Goal: Task Accomplishment & Management: Use online tool/utility

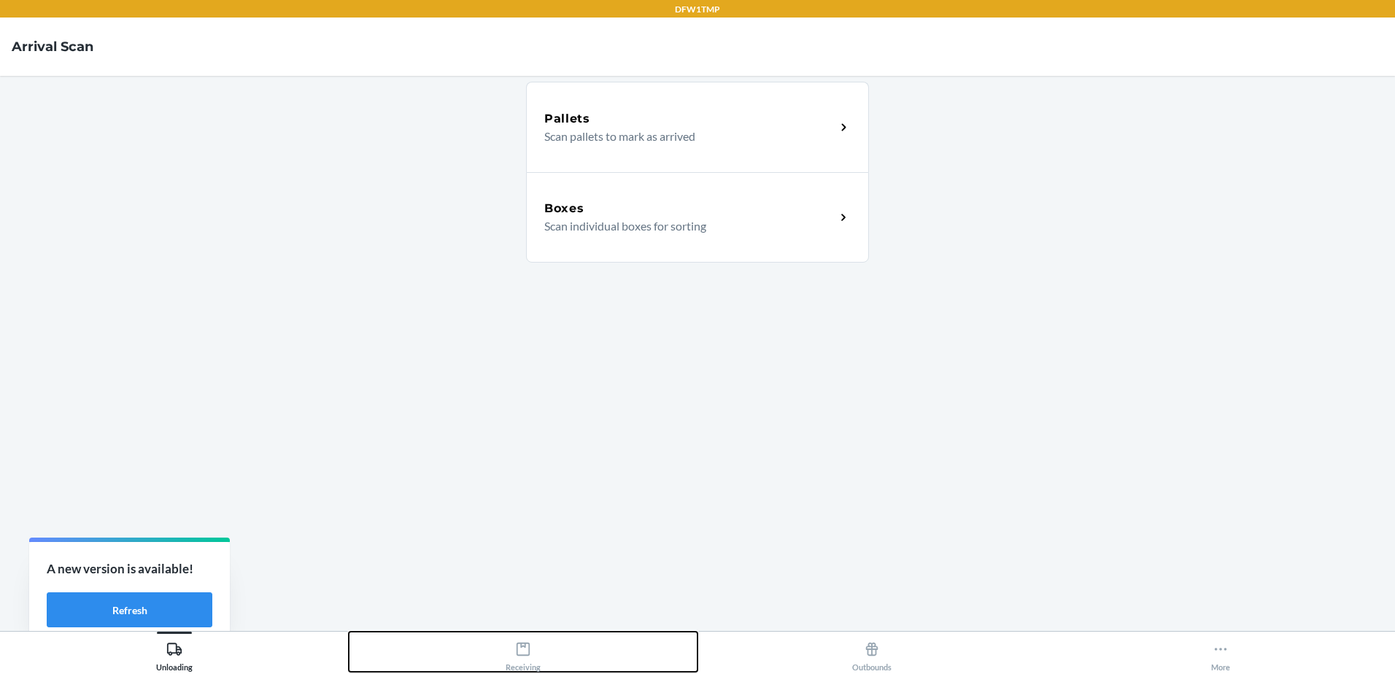
click at [510, 667] on div "Receiving" at bounding box center [522, 653] width 35 height 36
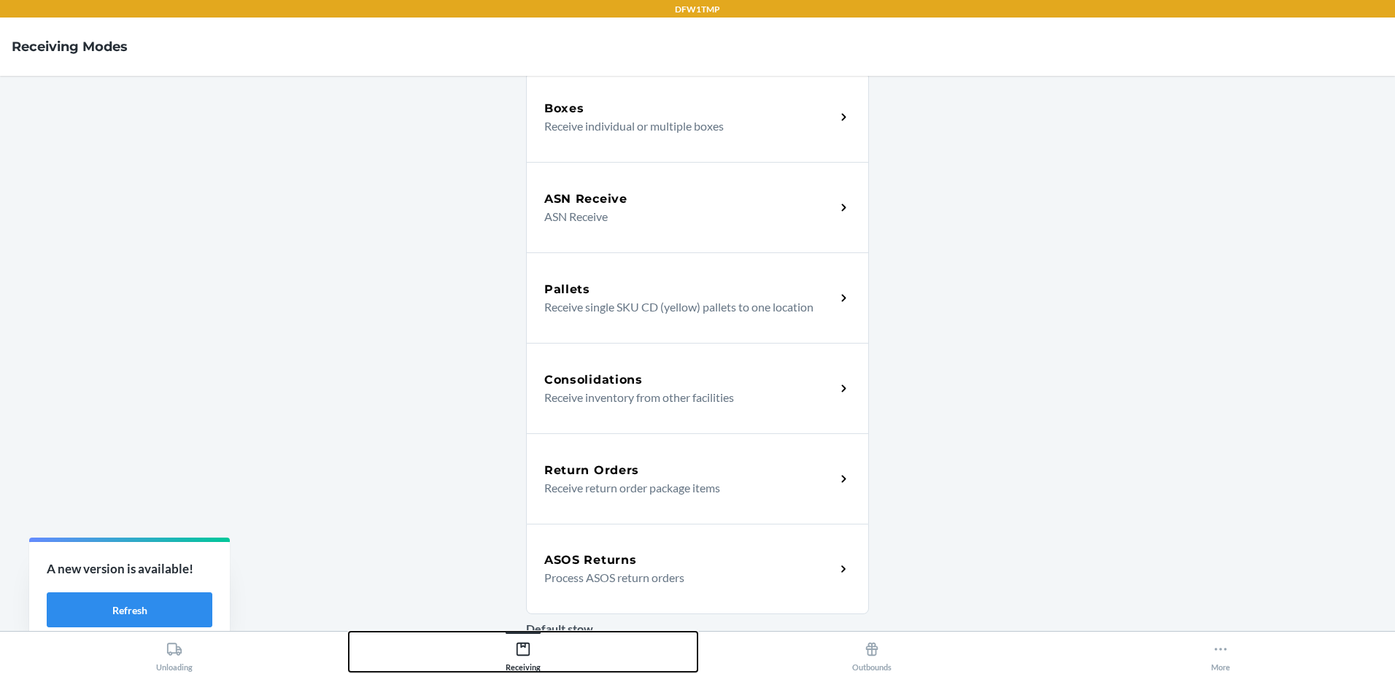
scroll to position [292, 0]
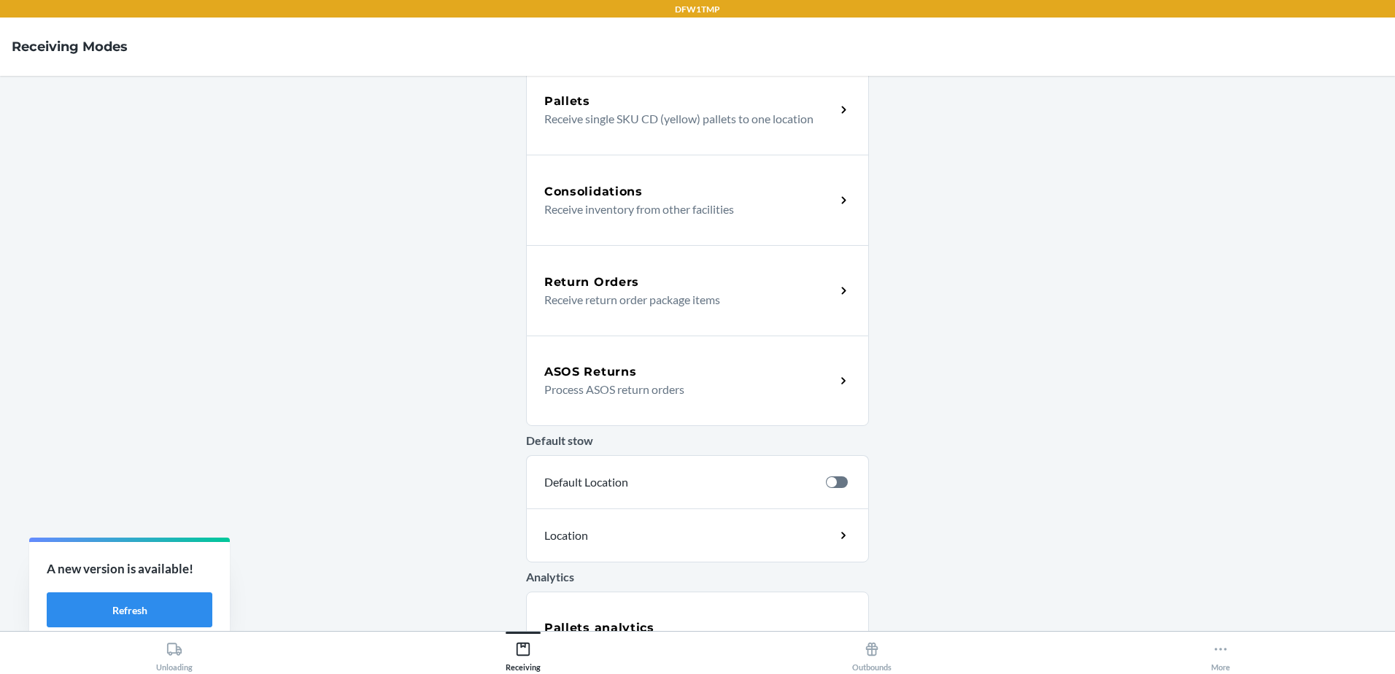
click at [673, 384] on p "Process ASOS return orders" at bounding box center [683, 390] width 279 height 18
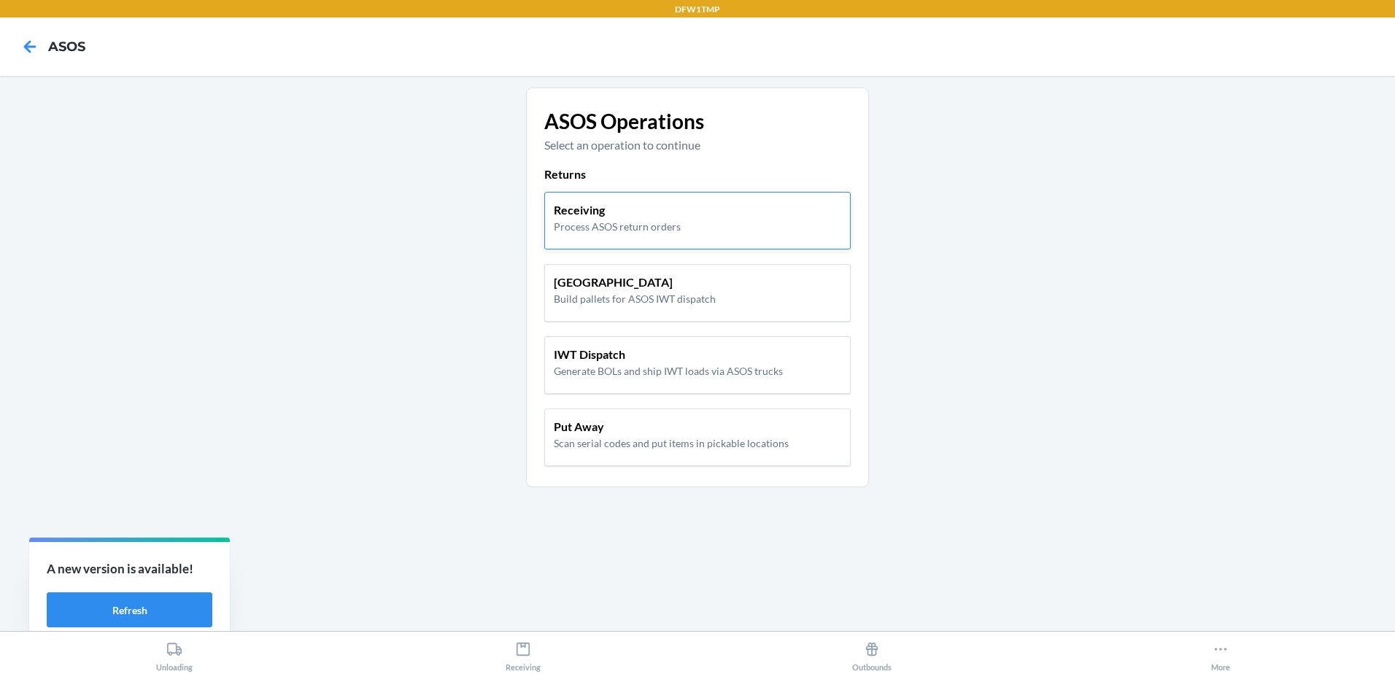
click at [658, 216] on p "Receiving" at bounding box center [617, 210] width 127 height 18
